Goal: Transaction & Acquisition: Purchase product/service

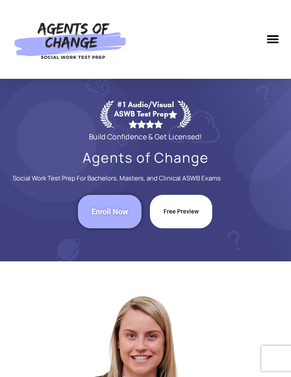
click at [123, 205] on link "Enroll Now" at bounding box center [110, 212] width 64 height 34
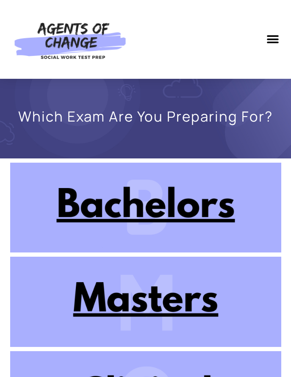
click at [159, 298] on img at bounding box center [145, 302] width 271 height 90
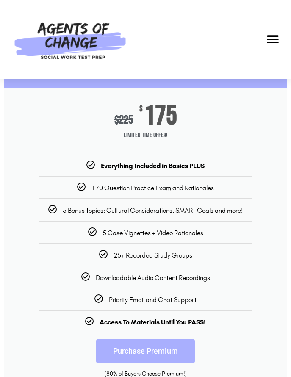
scroll to position [47, 0]
